Goal: Find specific page/section: Find specific page/section

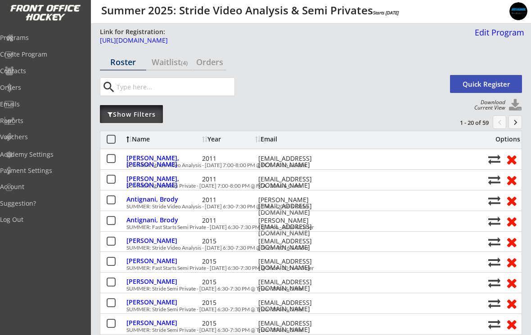
click at [121, 117] on div "Show Filters" at bounding box center [131, 114] width 63 height 9
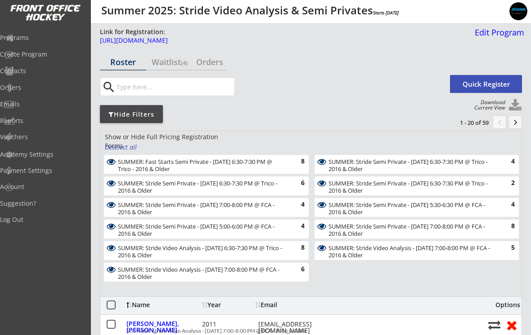
click at [121, 152] on div "Deselect all" at bounding box center [121, 147] width 42 height 9
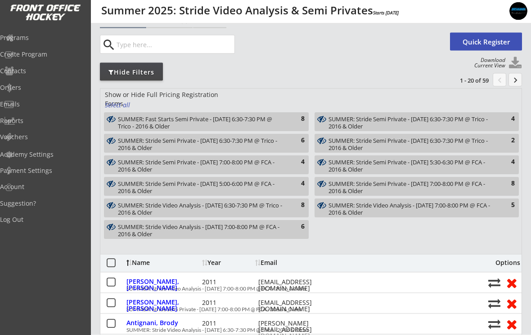
scroll to position [43, 0]
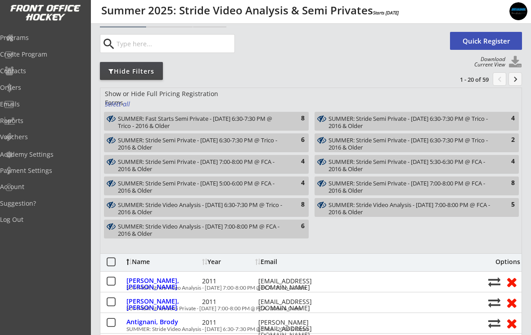
click at [153, 210] on div "SUMMER: Stride Video Analysis - [DATE] 6:30-7:30 PM @ Trico - 2016 & Older" at bounding box center [201, 209] width 166 height 14
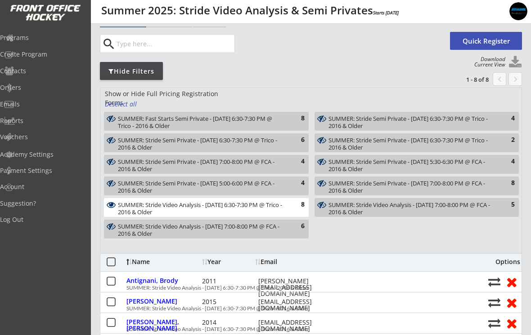
click at [370, 120] on div "SUMMER: Stride Semi Private - [DATE] 6:30-7:30 PM @ Trico - 2016 & Older" at bounding box center [411, 123] width 166 height 14
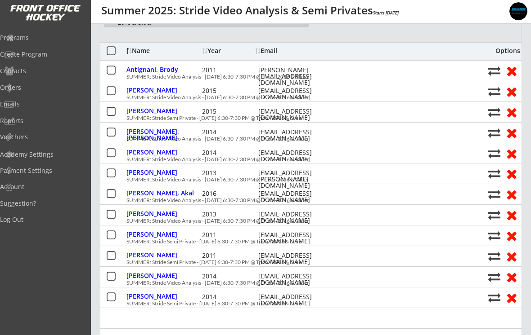
scroll to position [268, 0]
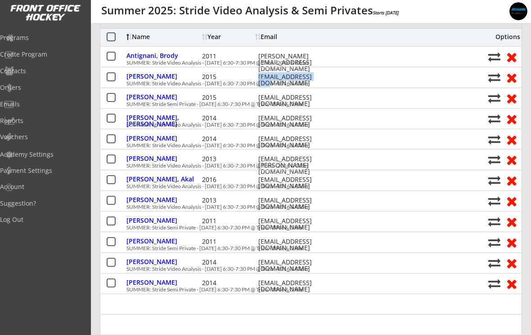
copy div "[EMAIL_ADDRESS][DOMAIN_NAME]"
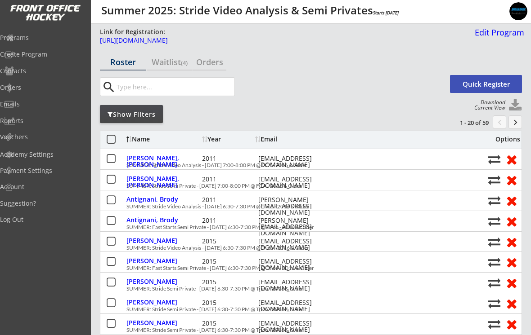
click at [124, 115] on div "Show Filters" at bounding box center [131, 114] width 63 height 9
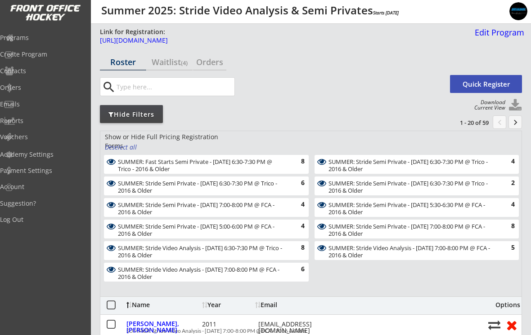
click at [164, 254] on div "SUMMER: Stride Video Analysis - [DATE] 6:30-7:30 PM @ Trico - 2016 & Older" at bounding box center [201, 252] width 166 height 14
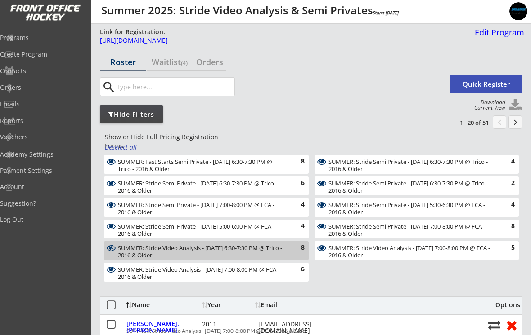
click at [120, 143] on div "Deselect all" at bounding box center [121, 147] width 33 height 9
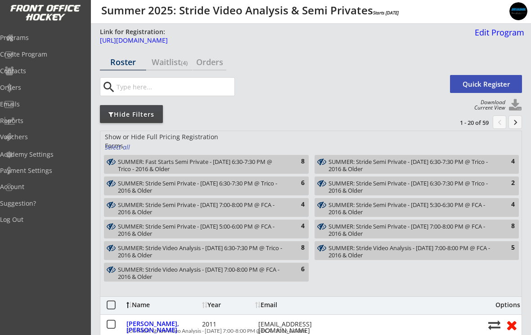
click at [197, 254] on div "SUMMER: Stride Video Analysis - [DATE] 6:30-7:30 PM @ Trico - 2016 & Older" at bounding box center [201, 252] width 166 height 14
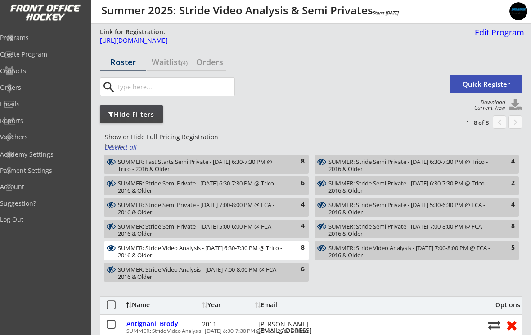
click at [170, 191] on div "SUMMER: Stride Semi Private - [DATE] 6:30-7:30 PM @ Trico - 2016 & Older" at bounding box center [201, 187] width 166 height 14
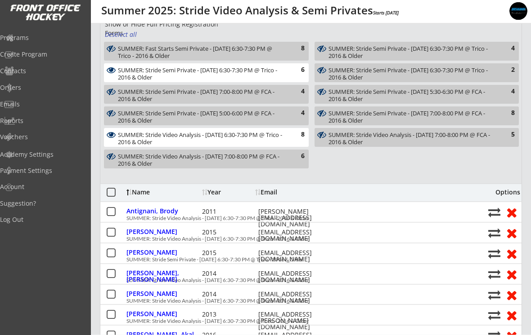
scroll to position [108, 0]
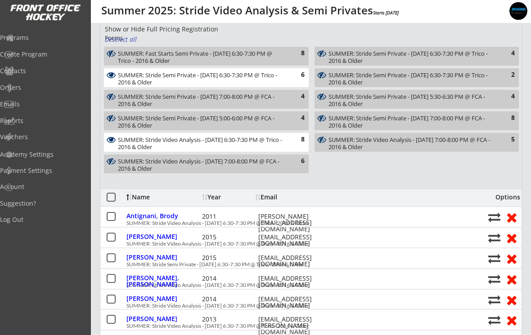
click at [154, 146] on div "SUMMER: Stride Video Analysis - [DATE] 6:30-7:30 PM @ Trico - 2016 & Older" at bounding box center [201, 144] width 166 height 14
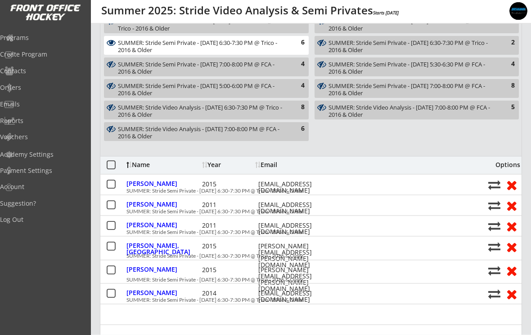
scroll to position [141, 0]
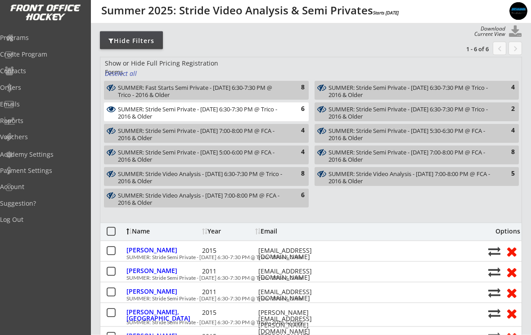
click at [142, 120] on div "SUMMER: Stride Semi Private - August 14 - 6:30-7:30 PM @ Trico - 2016 & Older 6" at bounding box center [206, 112] width 205 height 19
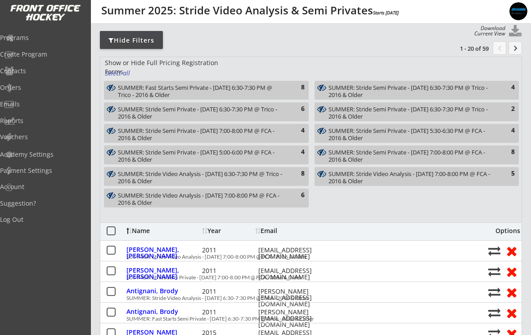
click at [494, 86] on div "SUMMER: Stride Semi Private - [DATE] 6:30-7:30 PM @ Trico - 2016 & Older 4" at bounding box center [416, 90] width 204 height 19
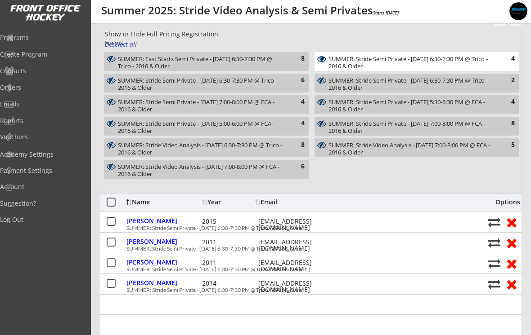
scroll to position [103, 0]
click at [493, 82] on div "SUMMER: Stride Semi Private - [DATE] 6:30-7:30 PM @ Trico - 2016 & Older" at bounding box center [411, 85] width 166 height 14
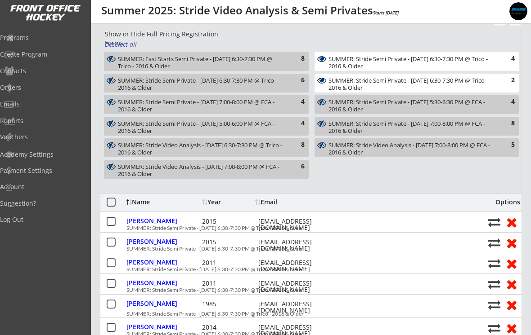
click at [508, 59] on div "4" at bounding box center [505, 58] width 18 height 9
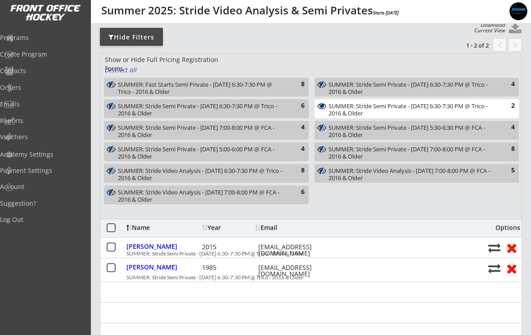
scroll to position [77, 0]
